Goal: Use online tool/utility: Utilize a website feature to perform a specific function

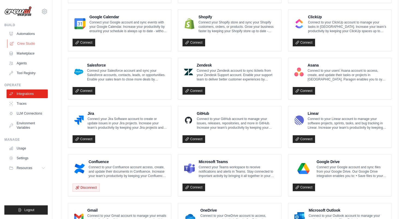
click at [28, 44] on link "Crew Studio" at bounding box center [27, 43] width 41 height 9
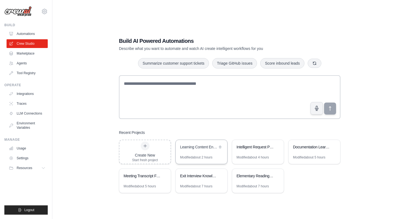
click at [196, 149] on div "Learning Content Enrichment" at bounding box center [198, 146] width 37 height 5
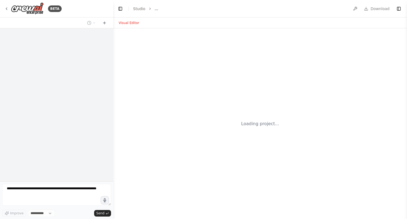
select select "****"
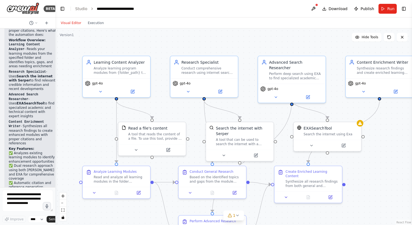
scroll to position [706, 0]
drag, startPoint x: 112, startPoint y: 115, endPoint x: 43, endPoint y: 110, distance: 69.7
click at [43, 110] on div "BETA Hello! I'm the CrewAI assistant. What kind of automation do you want to bu…" at bounding box center [27, 112] width 55 height 225
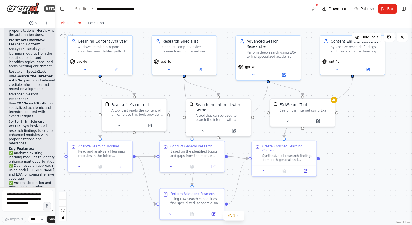
drag, startPoint x: 377, startPoint y: 168, endPoint x: 357, endPoint y: 148, distance: 28.5
click at [357, 148] on div ".deletable-edge-delete-btn { width: 20px; height: 20px; border: 0px solid #ffff…" at bounding box center [233, 126] width 357 height 196
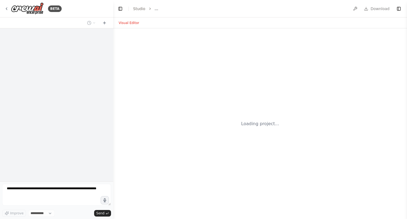
select select "****"
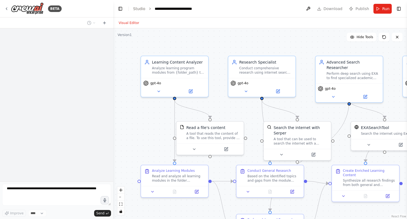
scroll to position [448, 0]
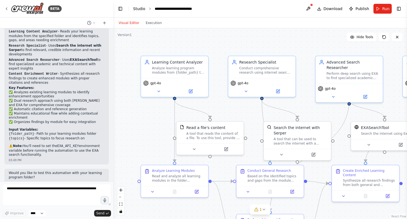
click at [139, 8] on link "Studio" at bounding box center [139, 9] width 12 height 4
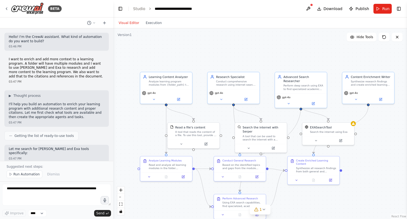
scroll to position [468, 0]
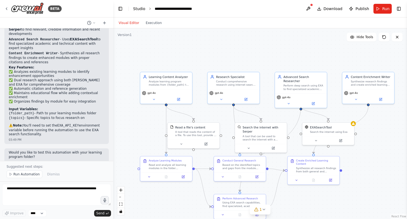
click at [138, 9] on link "Studio" at bounding box center [139, 9] width 12 height 4
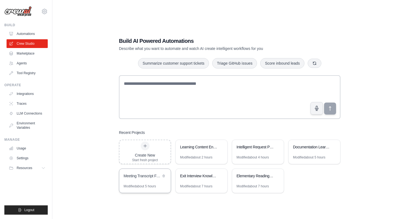
click at [145, 187] on div "Modified about 5 hours" at bounding box center [140, 186] width 32 height 4
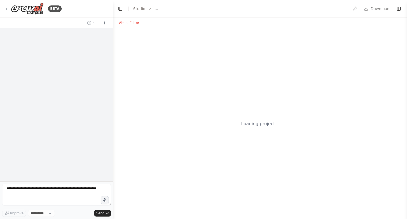
select select "****"
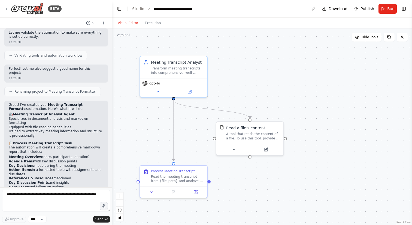
scroll to position [240, 0]
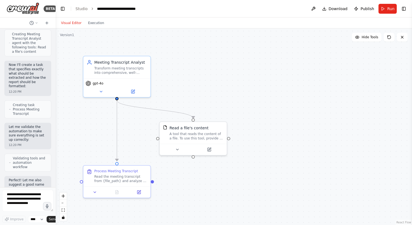
drag, startPoint x: 113, startPoint y: 55, endPoint x: 49, endPoint y: 55, distance: 64.4
click at [49, 55] on div "BETA Hello! I'm the CrewAI assistant. What kind of automation do you want to bu…" at bounding box center [28, 112] width 56 height 225
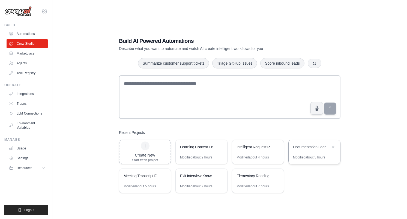
click at [306, 149] on div "Documentation Learning Plan Generator" at bounding box center [311, 146] width 37 height 5
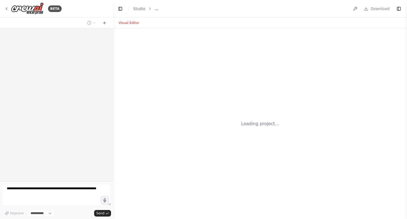
select select "****"
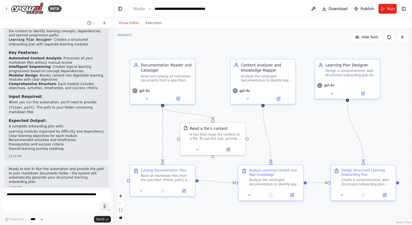
scroll to position [508, 0]
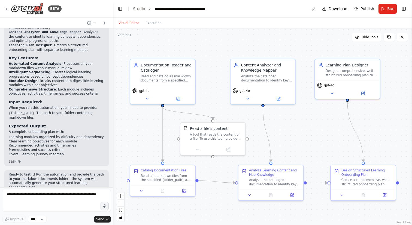
click at [113, 60] on div ".deletable-edge-delete-btn { width: 20px; height: 20px; border: 0px solid #ffff…" at bounding box center [262, 126] width 299 height 196
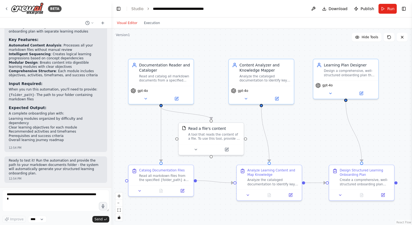
scroll to position [831, 0]
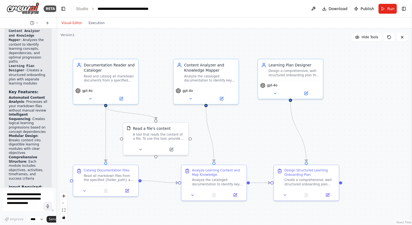
drag, startPoint x: 112, startPoint y: 59, endPoint x: 19, endPoint y: 62, distance: 92.8
click at [19, 62] on div "BETA Hello! I'm the CrewAI assistant. What kind of automation do you want to bu…" at bounding box center [28, 112] width 56 height 225
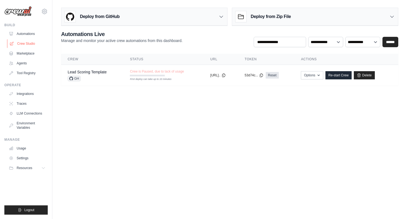
click at [24, 44] on link "Crew Studio" at bounding box center [27, 43] width 41 height 9
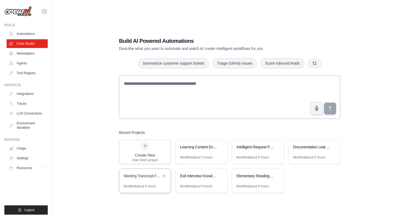
click at [155, 178] on div "Meeting Transcript Formatter" at bounding box center [142, 175] width 37 height 5
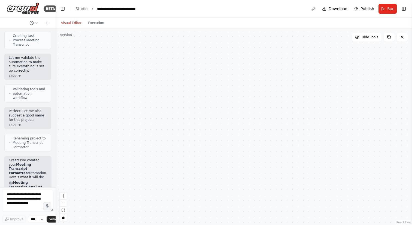
scroll to position [954, 0]
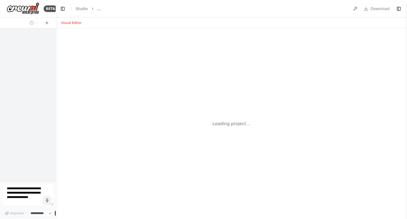
select select "****"
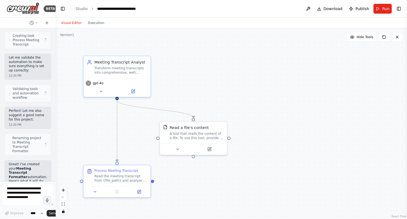
scroll to position [309, 0]
click at [80, 8] on link "Studio" at bounding box center [82, 9] width 12 height 4
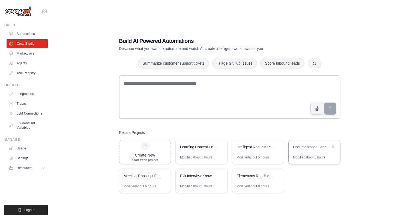
click at [302, 149] on div "Documentation Learning Plan Generator" at bounding box center [311, 146] width 37 height 5
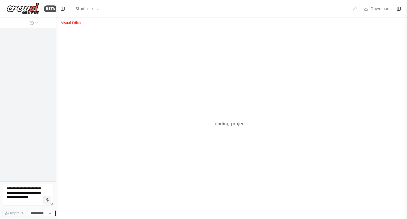
select select "****"
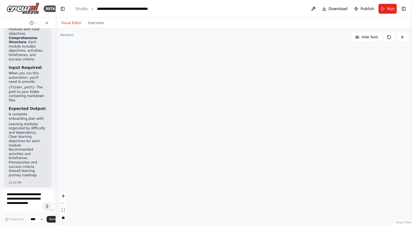
scroll to position [949, 0]
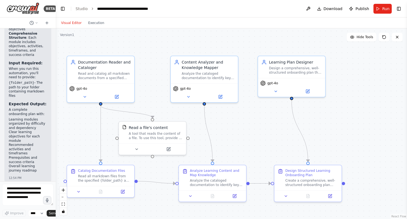
scroll to position [955, 0]
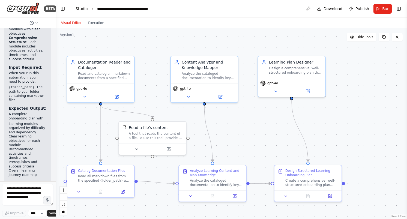
click at [81, 7] on link "Studio" at bounding box center [82, 9] width 12 height 4
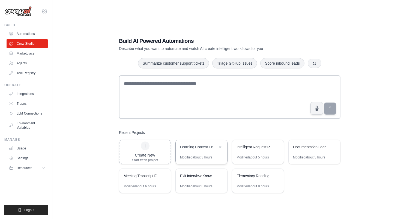
click at [210, 155] on div "Modified about 3 hours" at bounding box center [196, 157] width 32 height 4
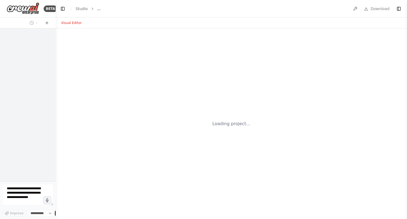
select select "****"
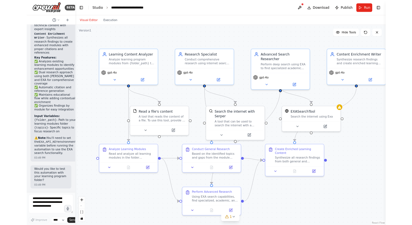
scroll to position [833, 0]
